Goal: Information Seeking & Learning: Learn about a topic

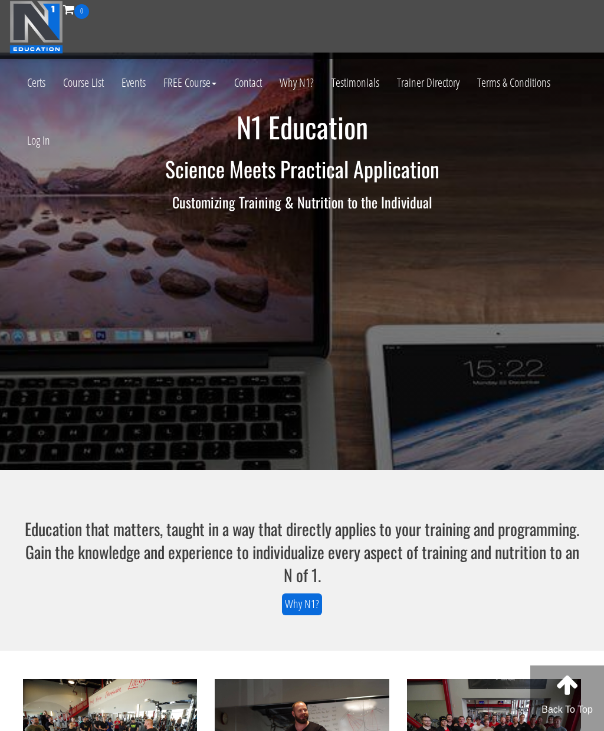
click at [51, 146] on link "Log In" at bounding box center [38, 141] width 41 height 58
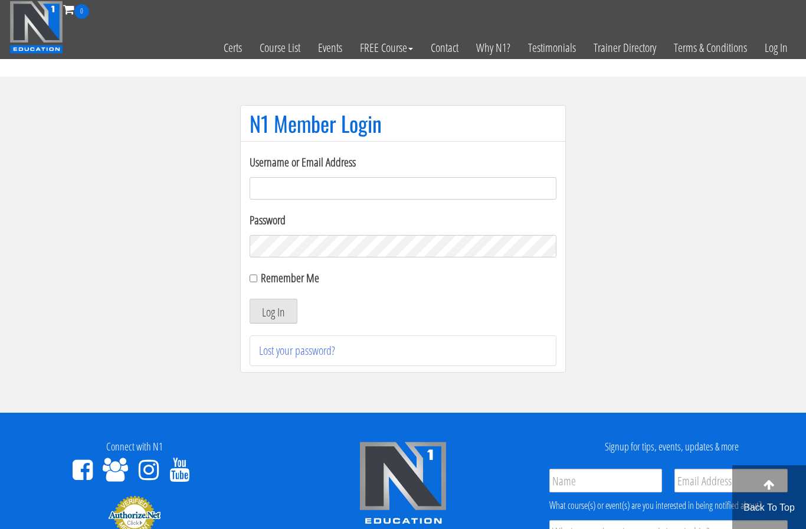
click at [430, 186] on input "Username or Email Address" at bounding box center [403, 188] width 307 height 22
type input "linardoslampros@gmail.com"
click at [702, 176] on section "N1 Member Login Username or Email Address linardoslampros@gmail.com Password Re…" at bounding box center [403, 245] width 806 height 336
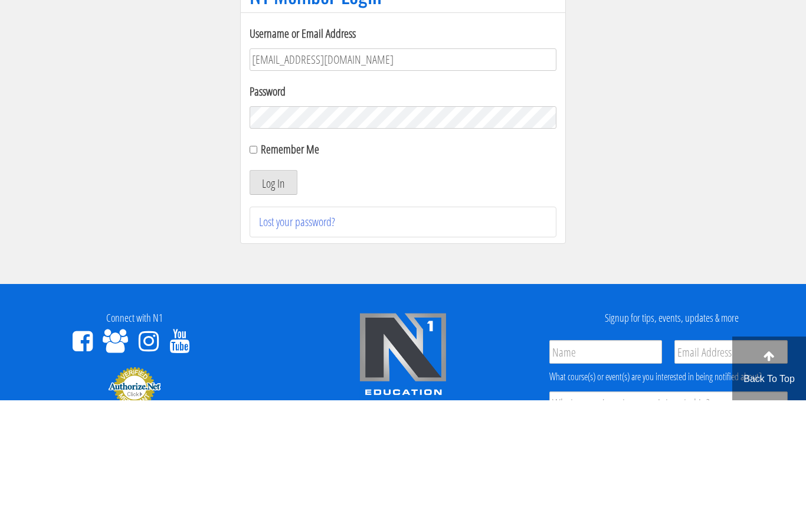
scroll to position [129, 0]
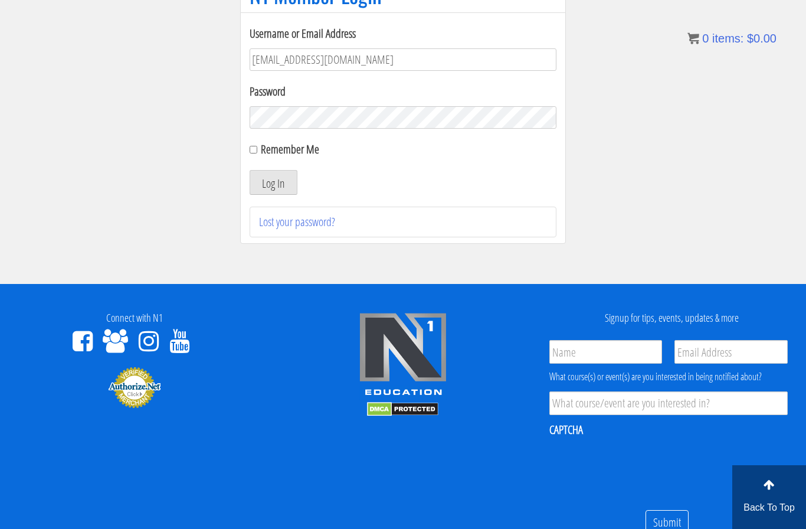
click at [281, 186] on button "Log In" at bounding box center [274, 182] width 48 height 25
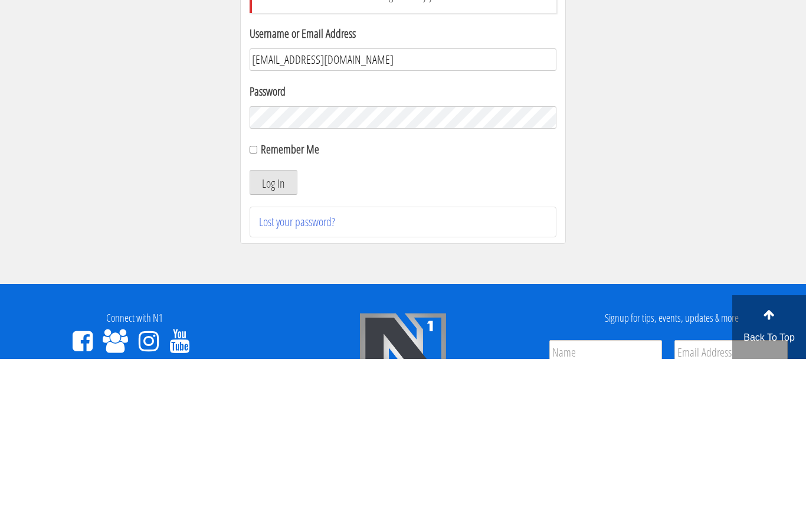
click at [401, 218] on input "[EMAIL_ADDRESS][DOMAIN_NAME]" at bounding box center [403, 229] width 307 height 22
type input "linardoslampros07@gmail.com"
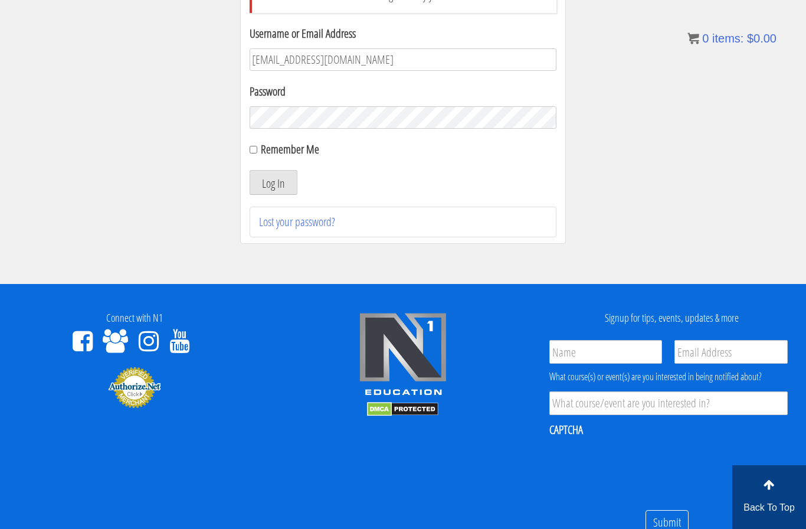
click at [277, 188] on button "Log In" at bounding box center [274, 182] width 48 height 25
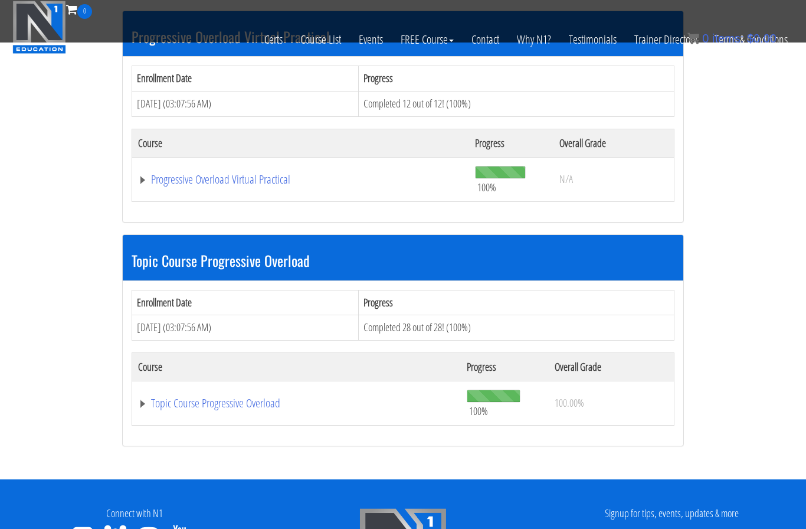
scroll to position [385, 0]
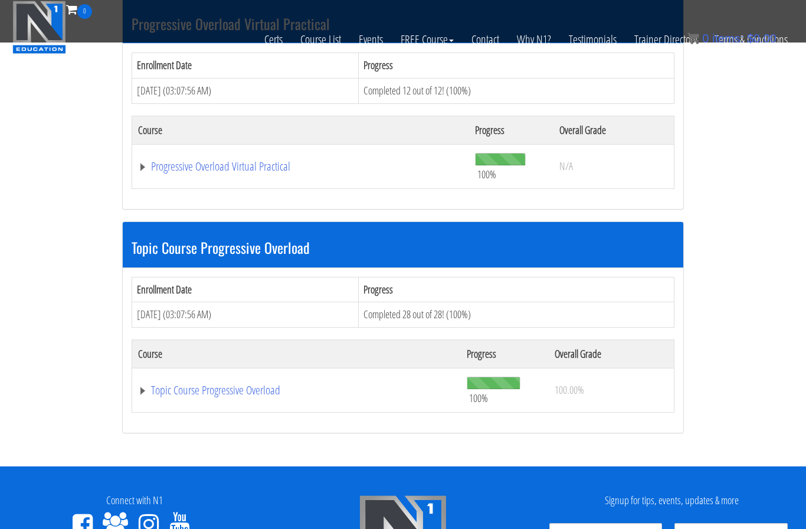
click at [189, 384] on link "Topic Course Progressive Overload" at bounding box center [296, 390] width 317 height 12
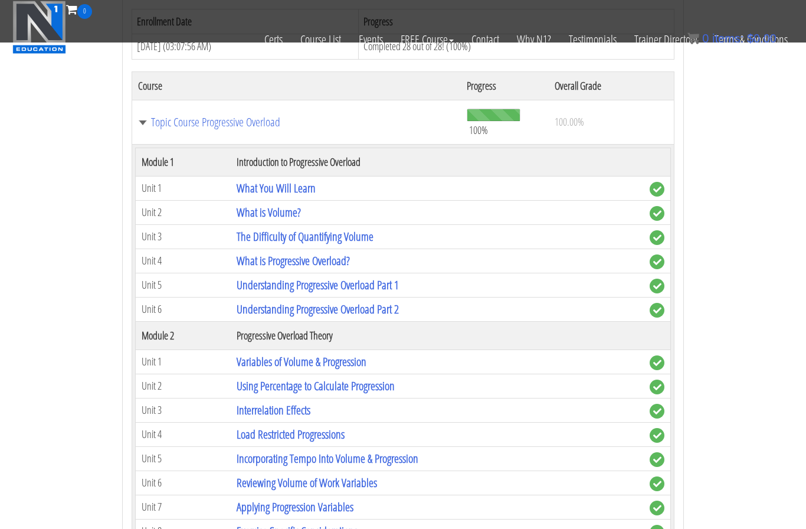
scroll to position [651, 0]
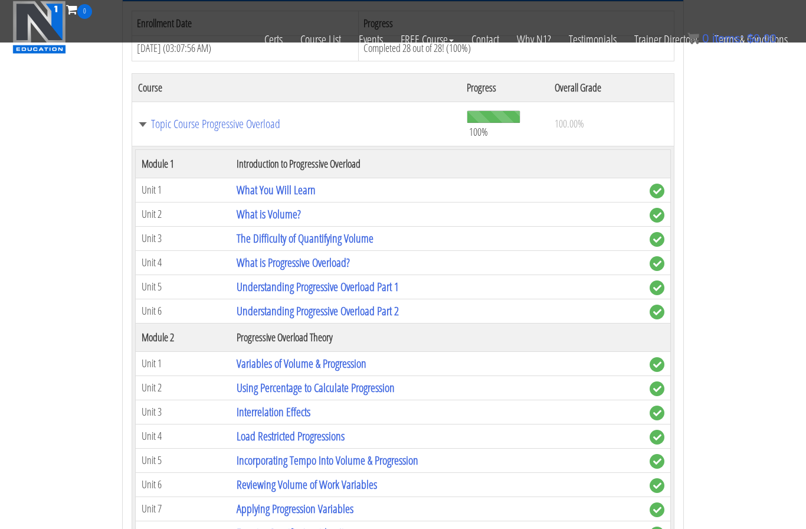
click at [376, 303] on link "Understanding Progressive Overload Part 2" at bounding box center [318, 311] width 162 height 16
